Goal: Information Seeking & Learning: Find specific fact

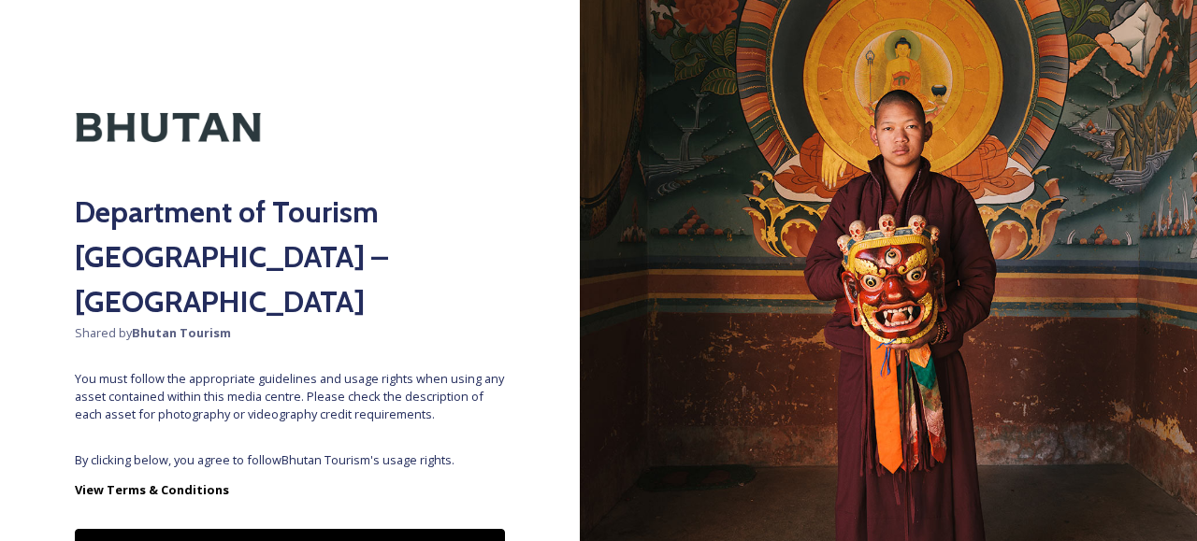
click at [338, 529] on button "Yes - Access Files" at bounding box center [290, 548] width 430 height 38
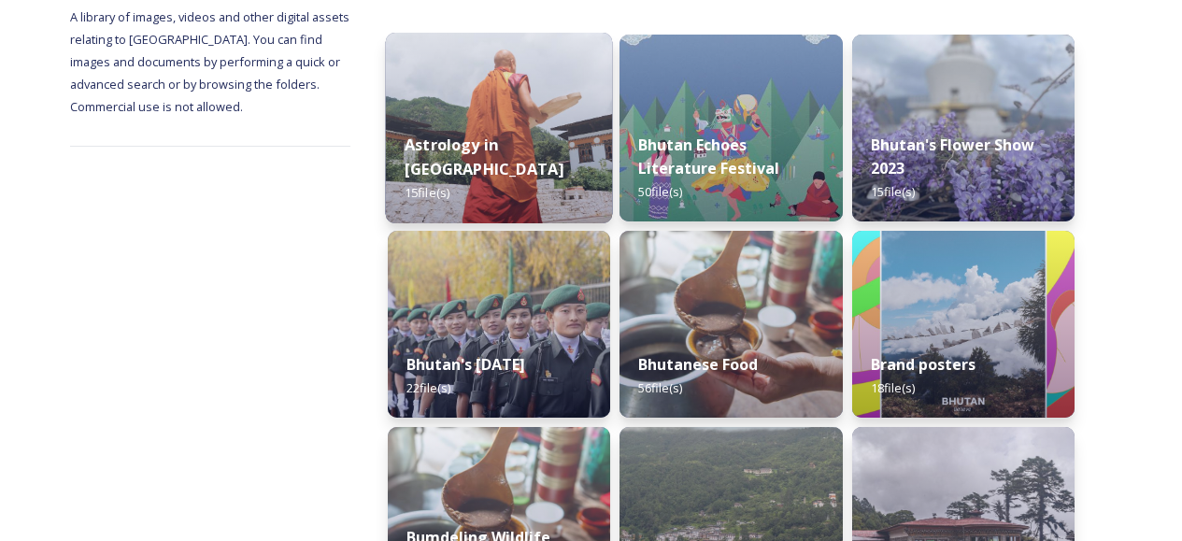
scroll to position [299, 0]
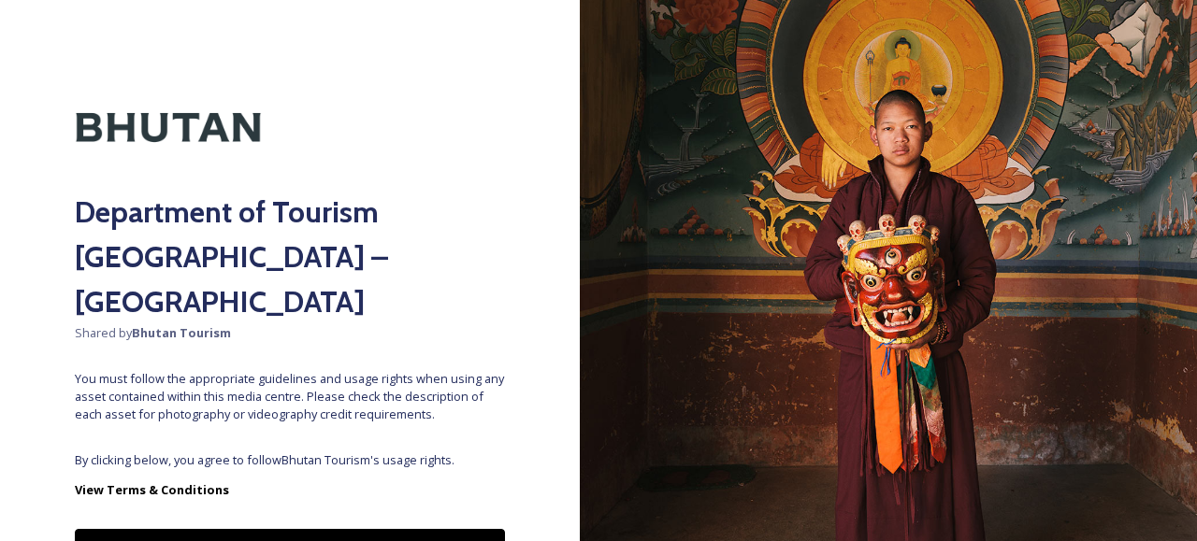
click at [373, 529] on button "Yes - Access Files" at bounding box center [290, 548] width 430 height 38
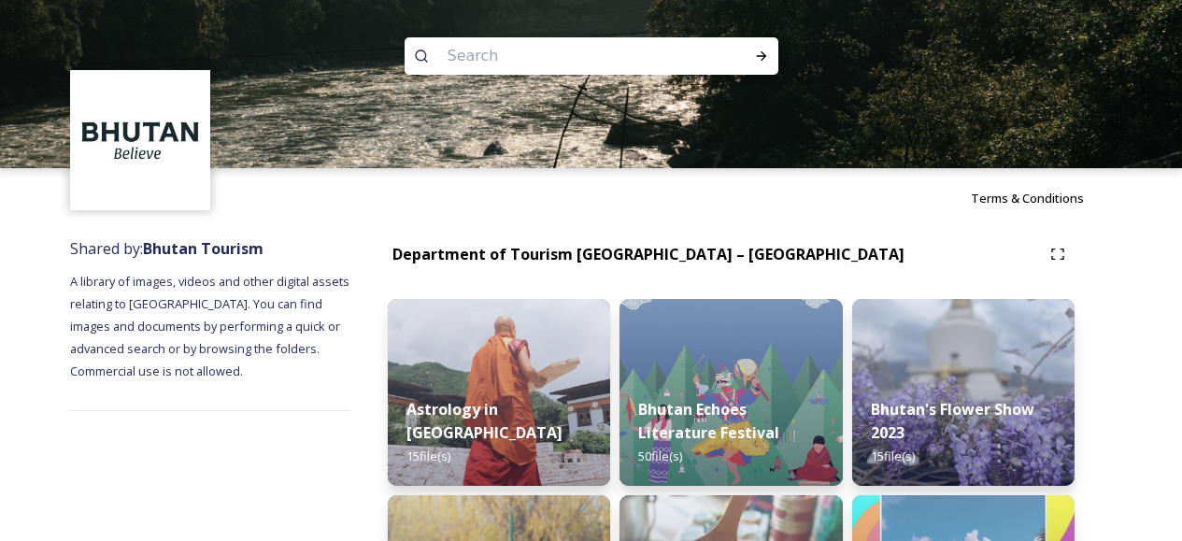
click at [523, 46] on input at bounding box center [566, 56] width 256 height 41
type input "Arial of himalaya"
click at [765, 50] on icon at bounding box center [761, 56] width 15 height 15
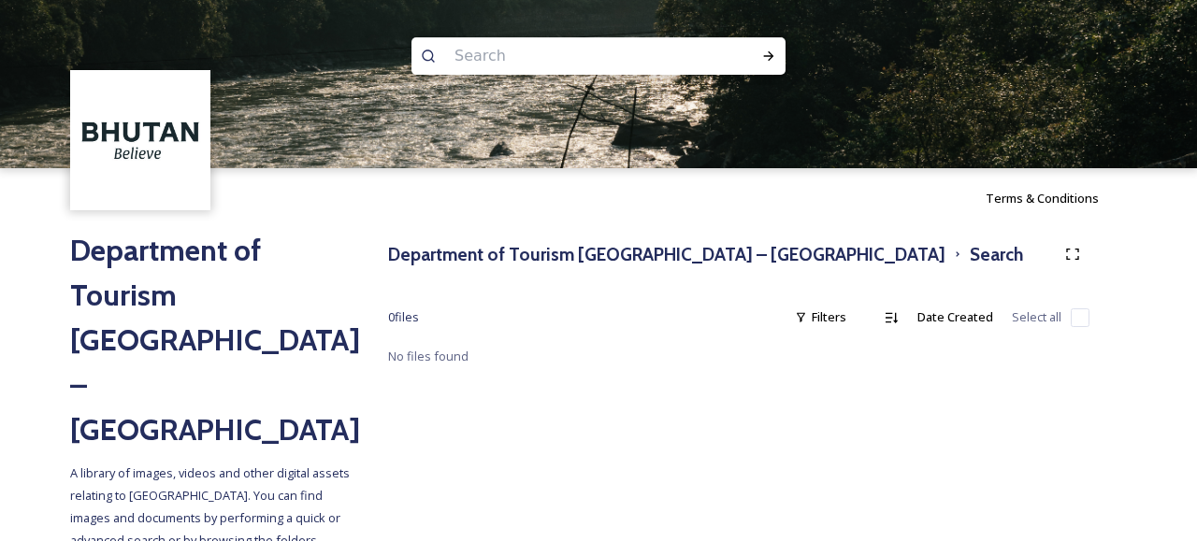
click at [566, 56] on input at bounding box center [573, 56] width 256 height 41
paste input "Aerial of Himalayas at [PERSON_NAME]"
type input "Aerial of Himalayas at [PERSON_NAME]"
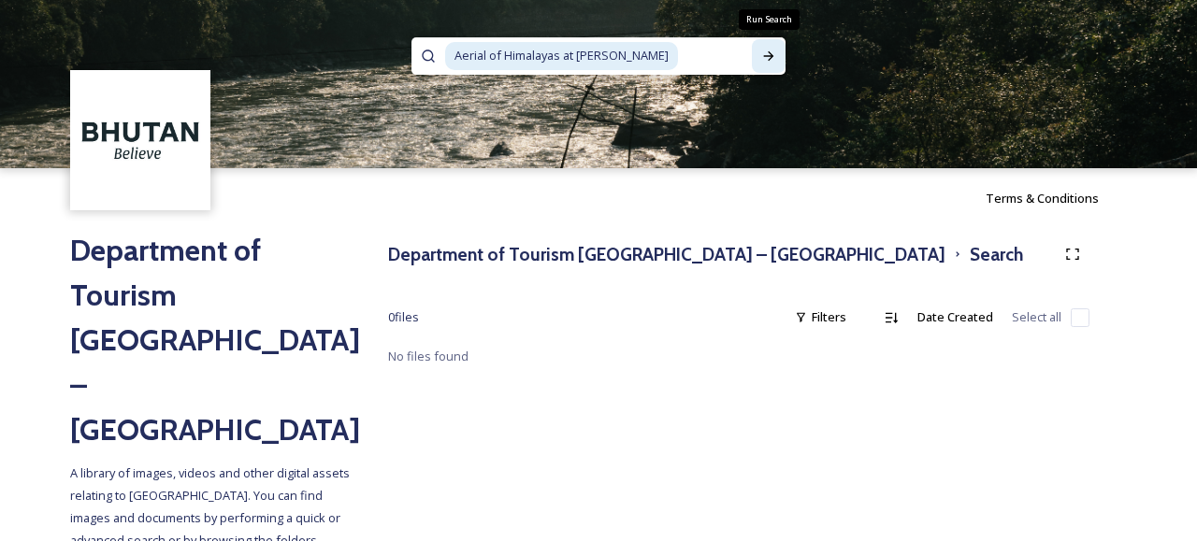
click at [771, 56] on icon at bounding box center [769, 55] width 10 height 9
click at [466, 398] on div "Department of Tourism [GEOGRAPHIC_DATA] – Brand Centre Search 0 file s Filters …" at bounding box center [739, 420] width 776 height 384
click at [680, 66] on input at bounding box center [716, 56] width 72 height 41
drag, startPoint x: 674, startPoint y: 53, endPoint x: 461, endPoint y: 46, distance: 213.3
click at [461, 46] on div "Aerial of Himalayas at [PERSON_NAME]" at bounding box center [598, 55] width 307 height 37
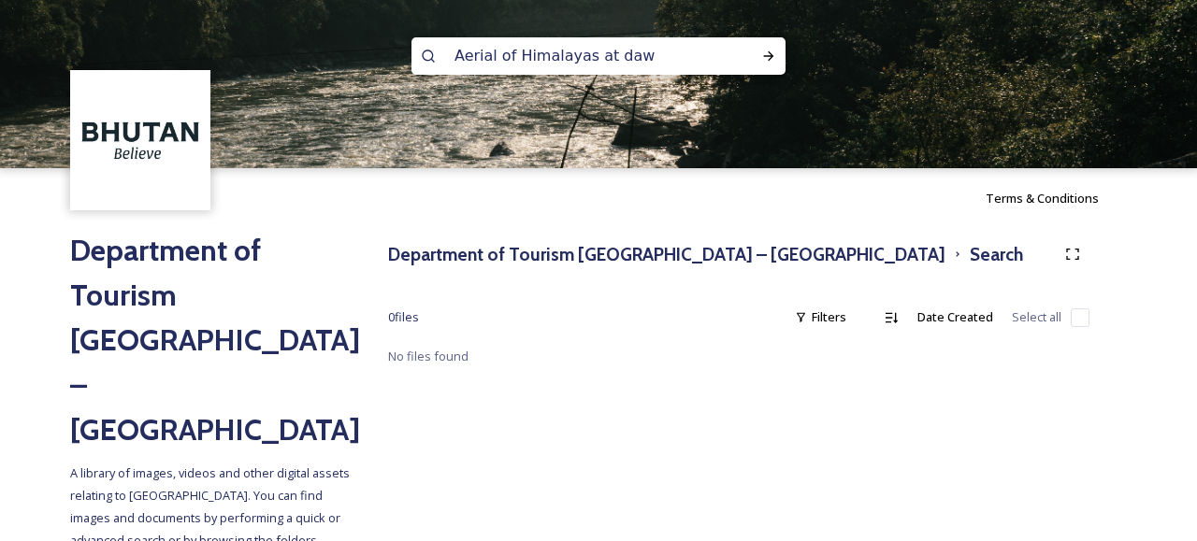
type input "Aerial of Himalayas at [PERSON_NAME]"
click at [500, 256] on h3 "Department of Tourism [GEOGRAPHIC_DATA] – [GEOGRAPHIC_DATA]" at bounding box center [666, 254] width 557 height 27
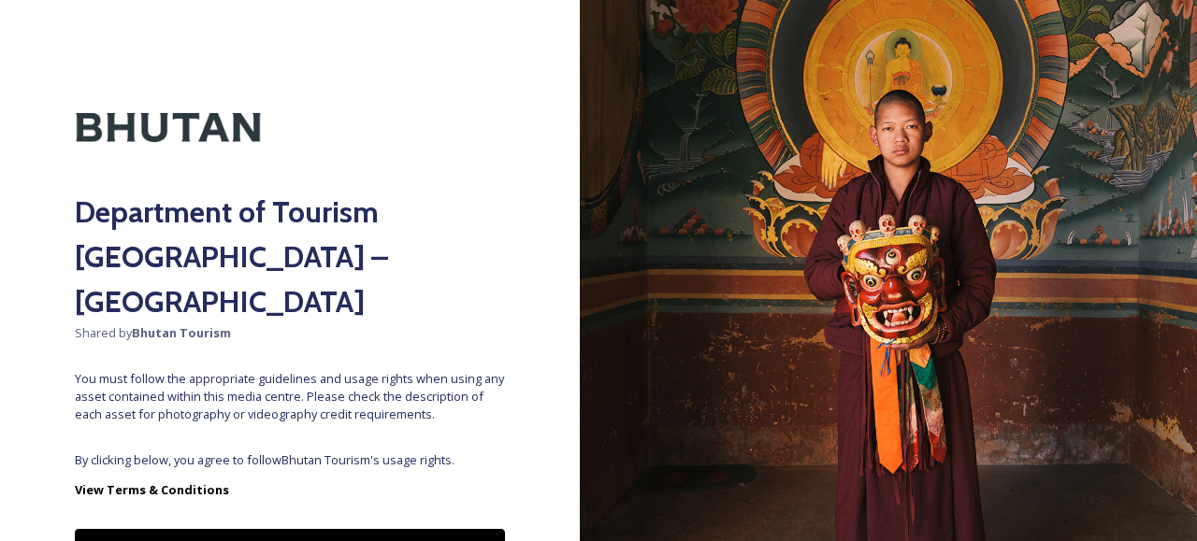
click at [413, 529] on button "Yes - Access Files" at bounding box center [290, 548] width 430 height 38
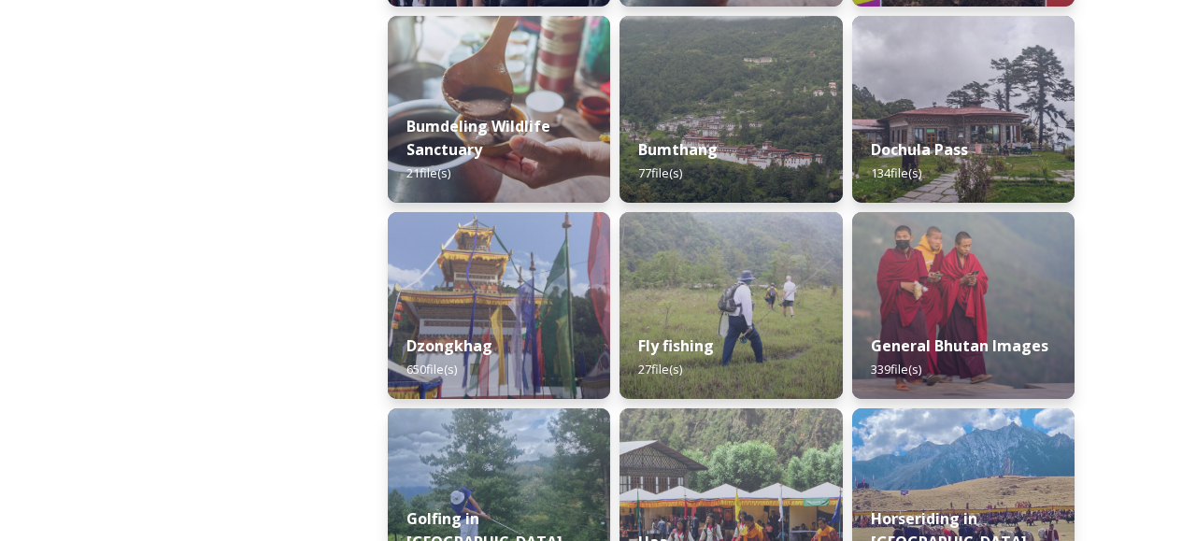
scroll to position [654, 0]
